Goal: Task Accomplishment & Management: Manage account settings

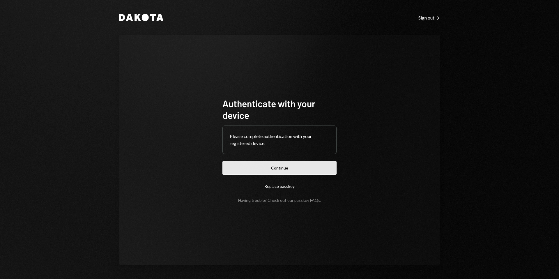
click at [285, 168] on button "Continue" at bounding box center [280, 168] width 114 height 14
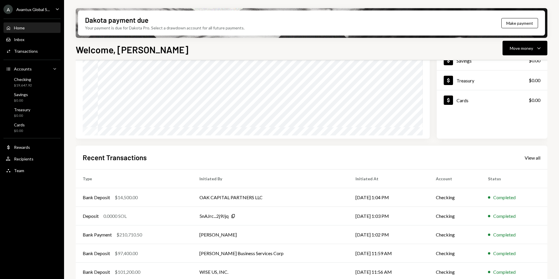
scroll to position [72, 0]
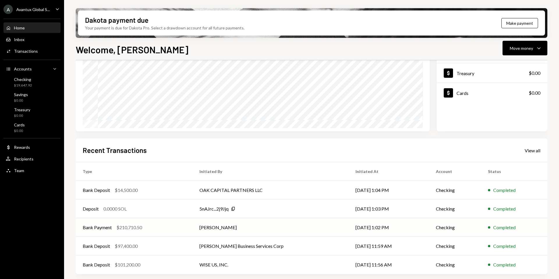
click at [229, 228] on td "[PERSON_NAME]" at bounding box center [271, 227] width 156 height 19
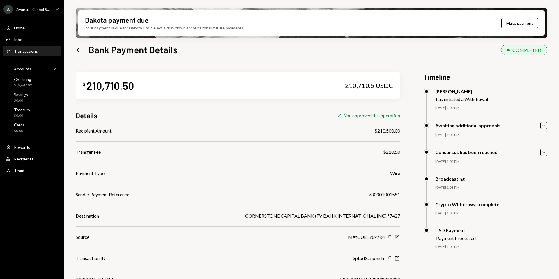
click at [83, 48] on icon "Left Arrow" at bounding box center [80, 50] width 8 height 8
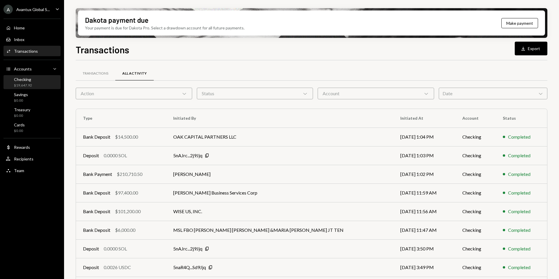
click at [32, 84] on div "Checking $19,647.92" at bounding box center [32, 82] width 52 height 11
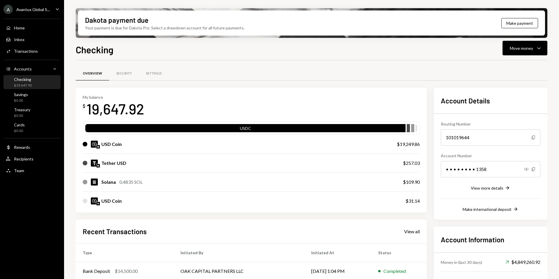
click at [35, 10] on div "Avantux Global S..." at bounding box center [33, 9] width 34 height 5
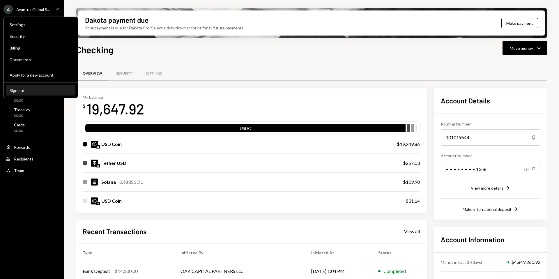
click at [40, 91] on div "Sign out" at bounding box center [41, 90] width 62 height 5
